Goal: Communication & Community: Answer question/provide support

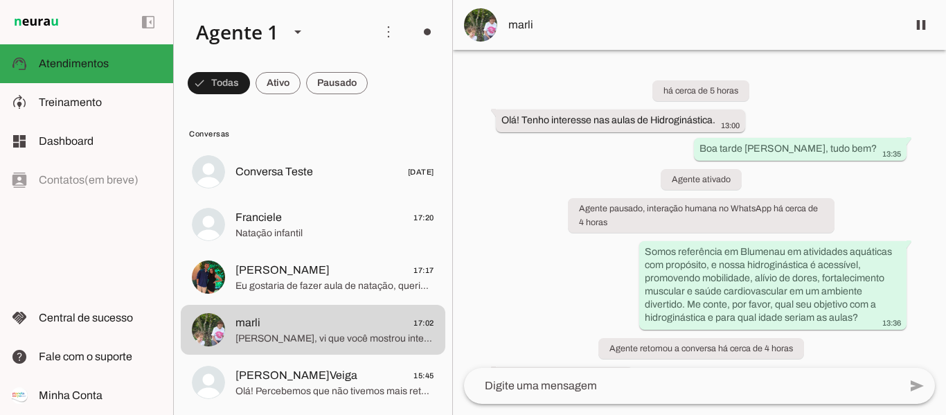
scroll to position [179, 0]
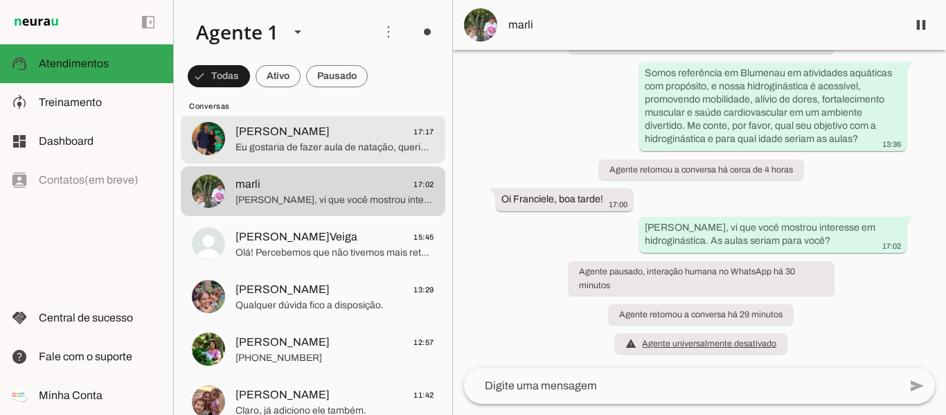
click at [318, 137] on span "[PERSON_NAME] 17:17" at bounding box center [334, 131] width 199 height 17
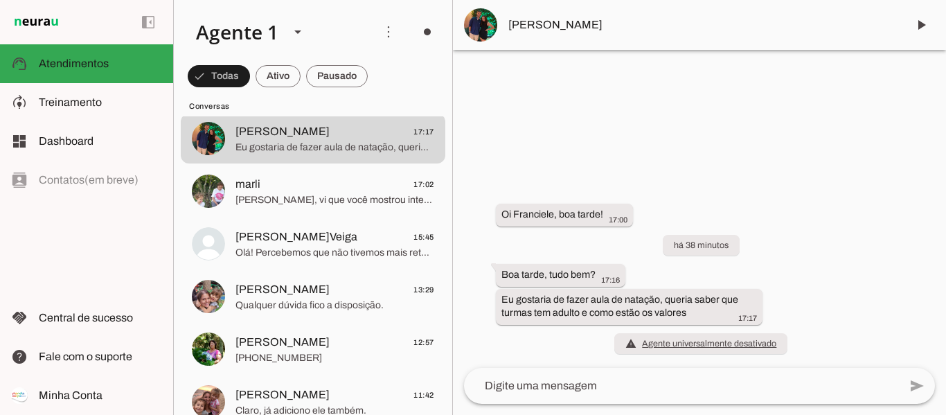
click at [643, 378] on textarea at bounding box center [681, 385] width 435 height 17
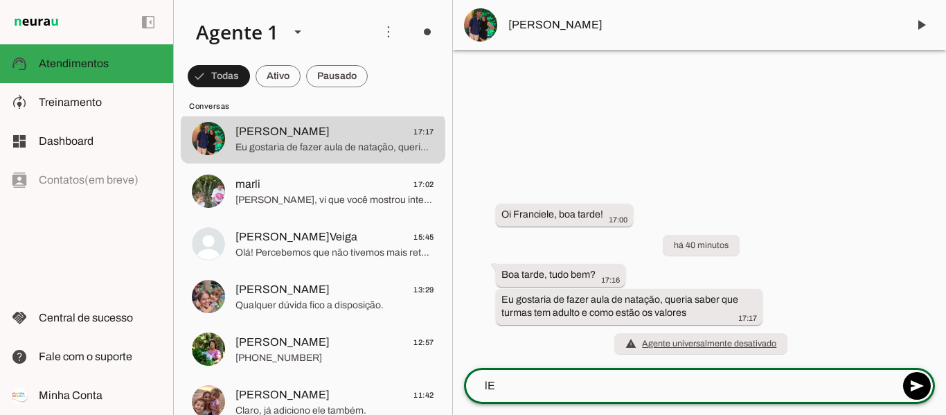
type textarea "l"
type textarea "t"
